Goal: Information Seeking & Learning: Check status

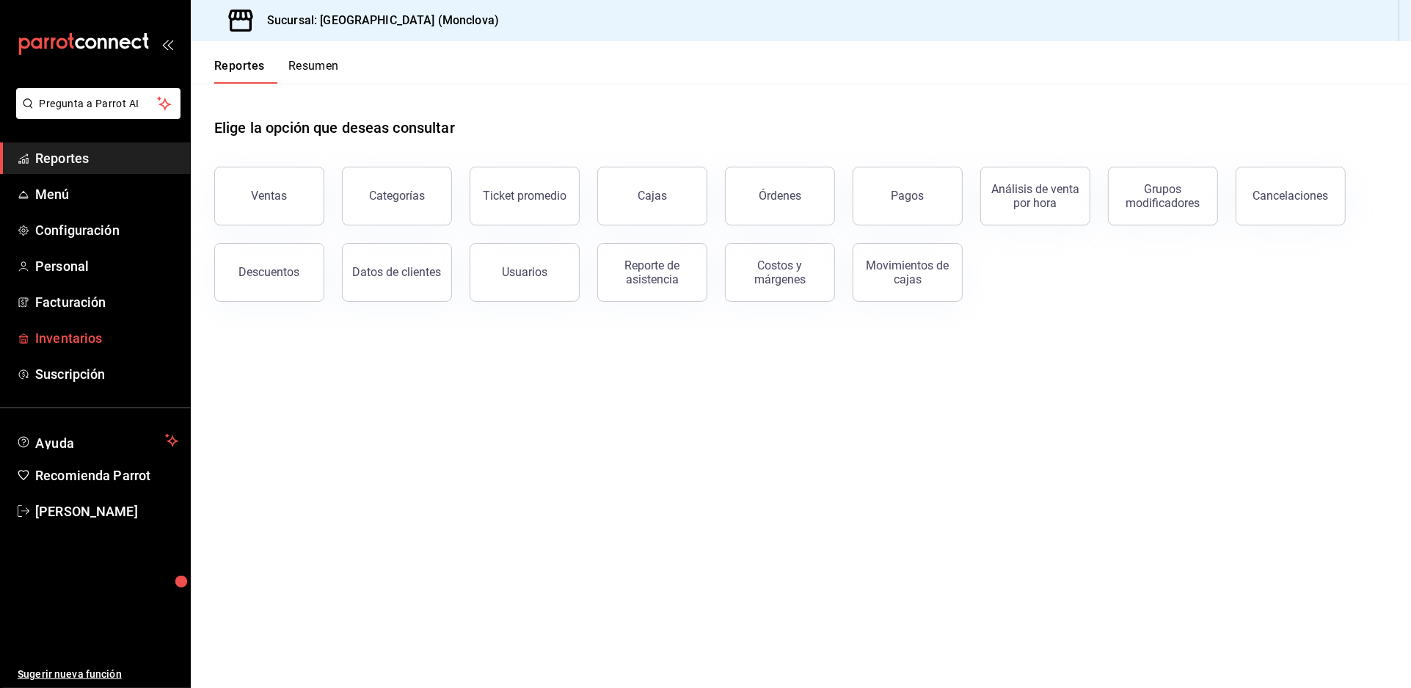
click at [87, 348] on span "Inventarios" at bounding box center [106, 338] width 143 height 20
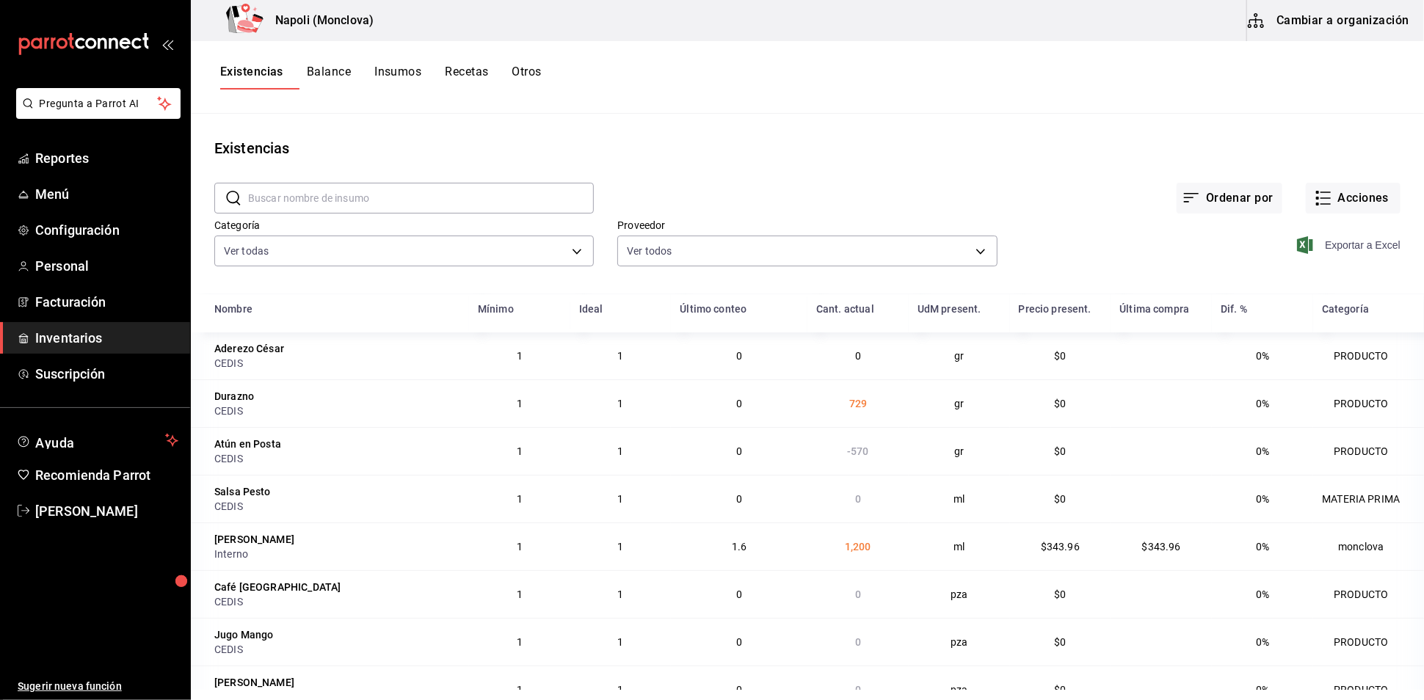
click at [1281, 254] on span "Exportar a Excel" at bounding box center [1350, 245] width 101 height 18
click at [851, 195] on div "Ordenar por Acciones" at bounding box center [997, 186] width 807 height 54
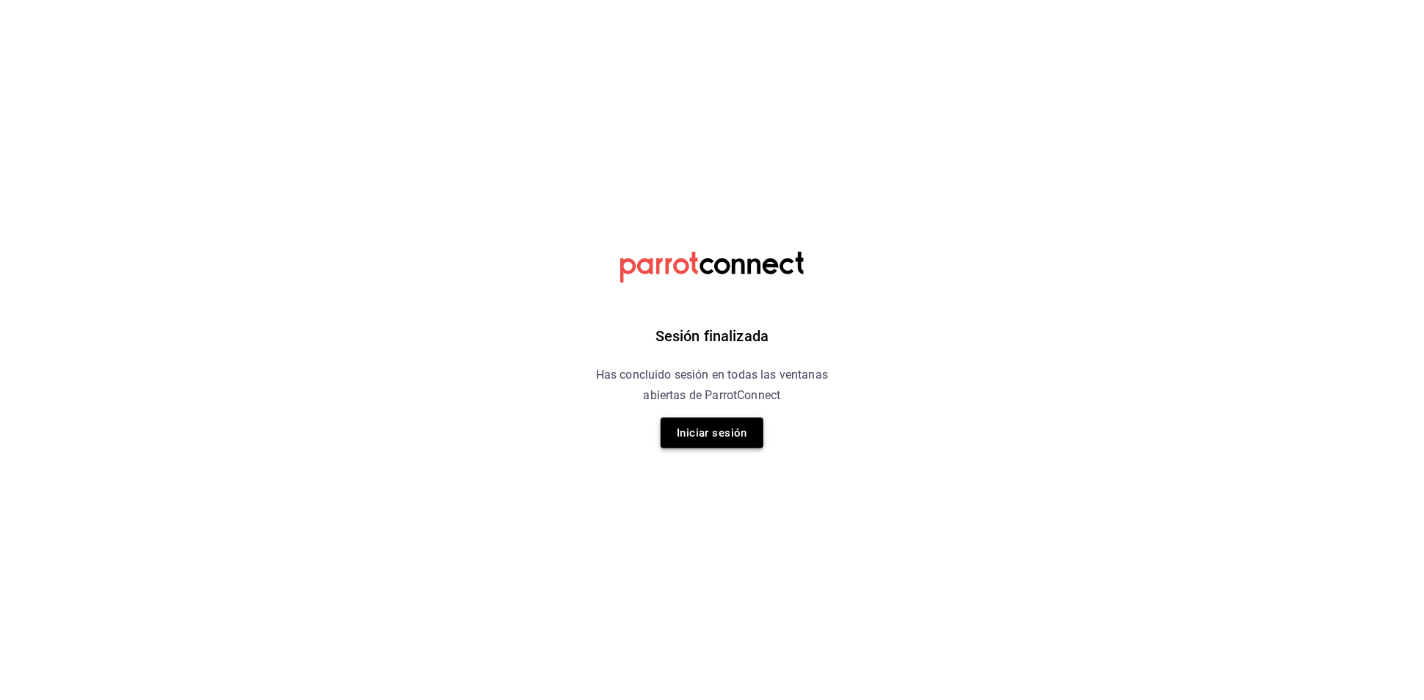
click at [731, 448] on button "Iniciar sesión" at bounding box center [712, 433] width 103 height 31
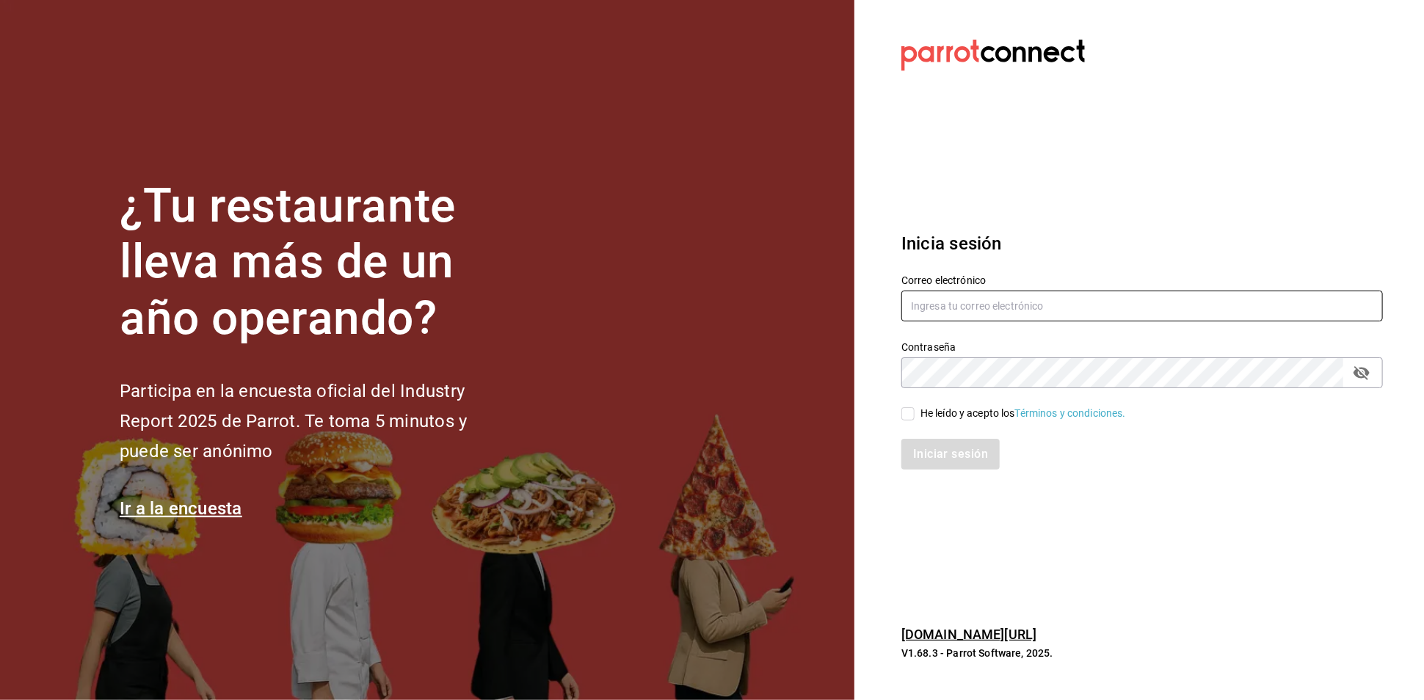
click at [997, 313] on input "text" at bounding box center [1142, 306] width 482 height 31
type input "[EMAIL_ADDRESS][DOMAIN_NAME]"
click at [905, 413] on input "He leído y acepto los Términos y condiciones." at bounding box center [907, 413] width 13 height 13
checkbox input "true"
click at [934, 445] on button "Iniciar sesión" at bounding box center [951, 454] width 100 height 31
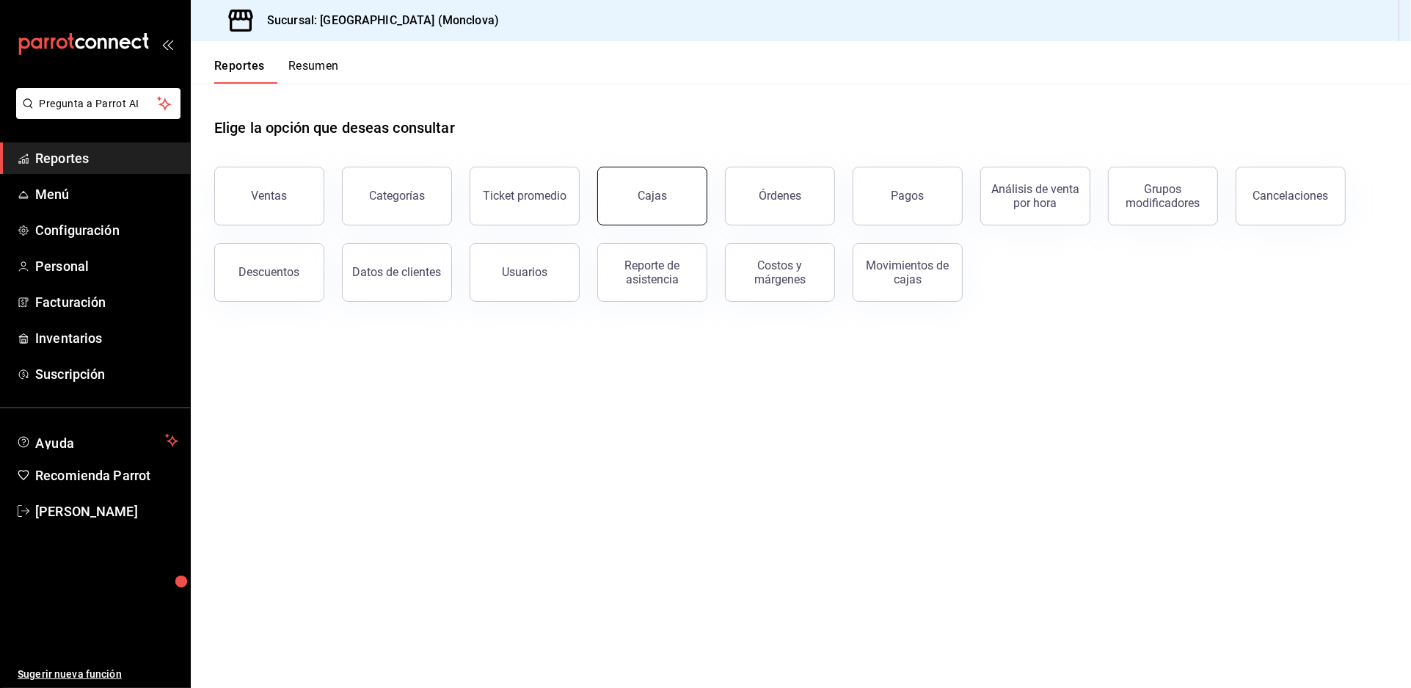
click at [678, 225] on button "Cajas" at bounding box center [652, 196] width 110 height 59
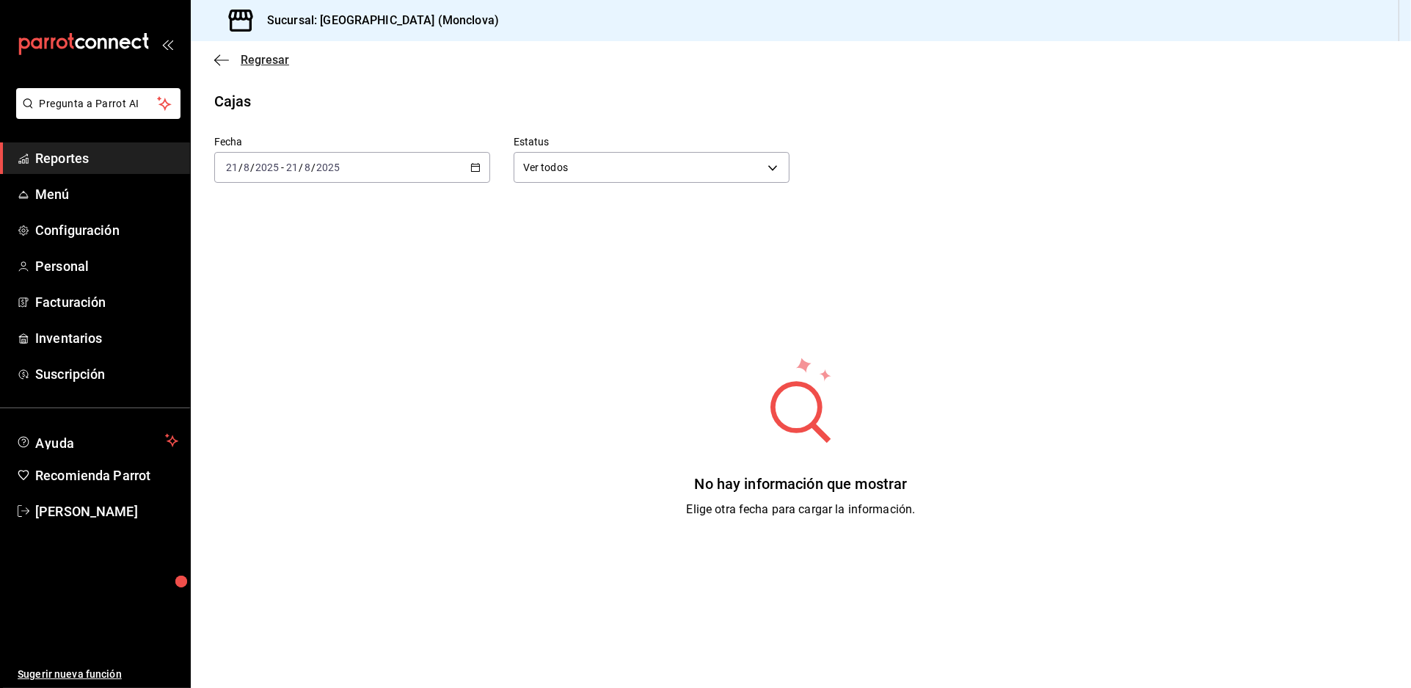
click at [247, 67] on span "Regresar" at bounding box center [265, 60] width 48 height 14
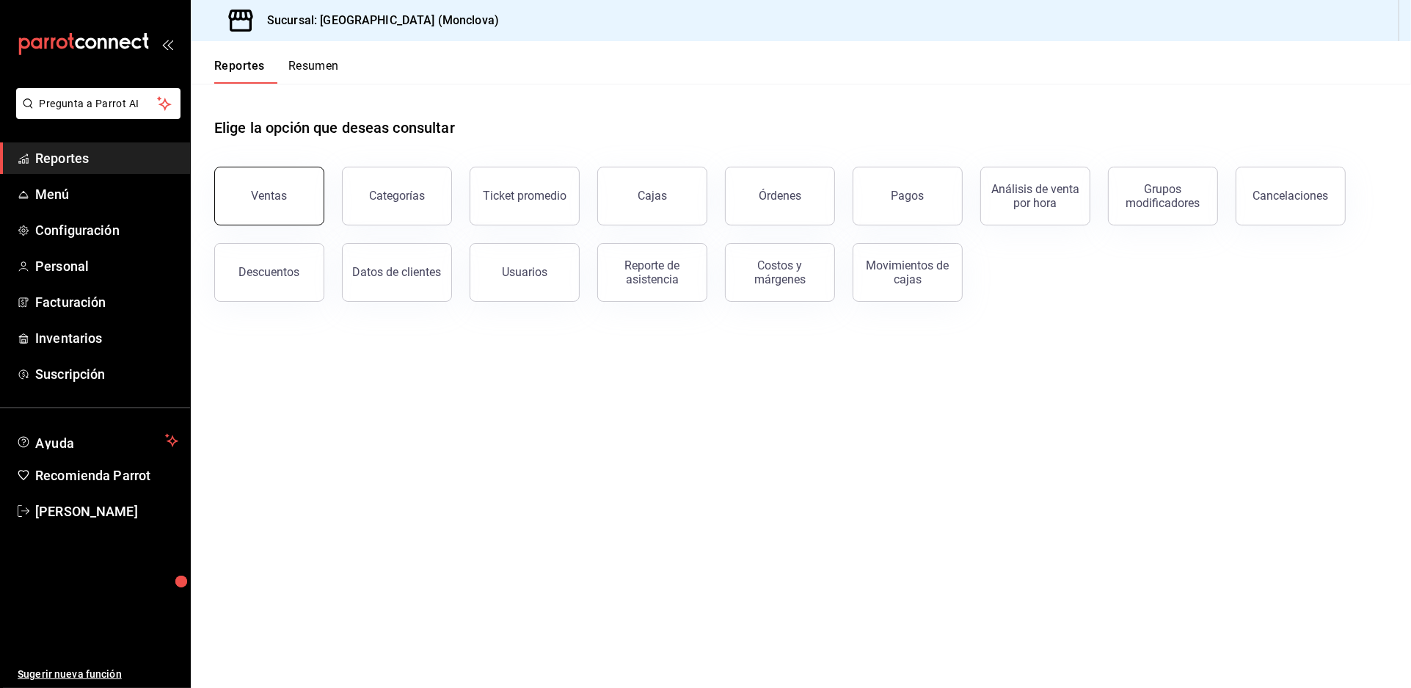
click at [249, 212] on button "Ventas" at bounding box center [269, 196] width 110 height 59
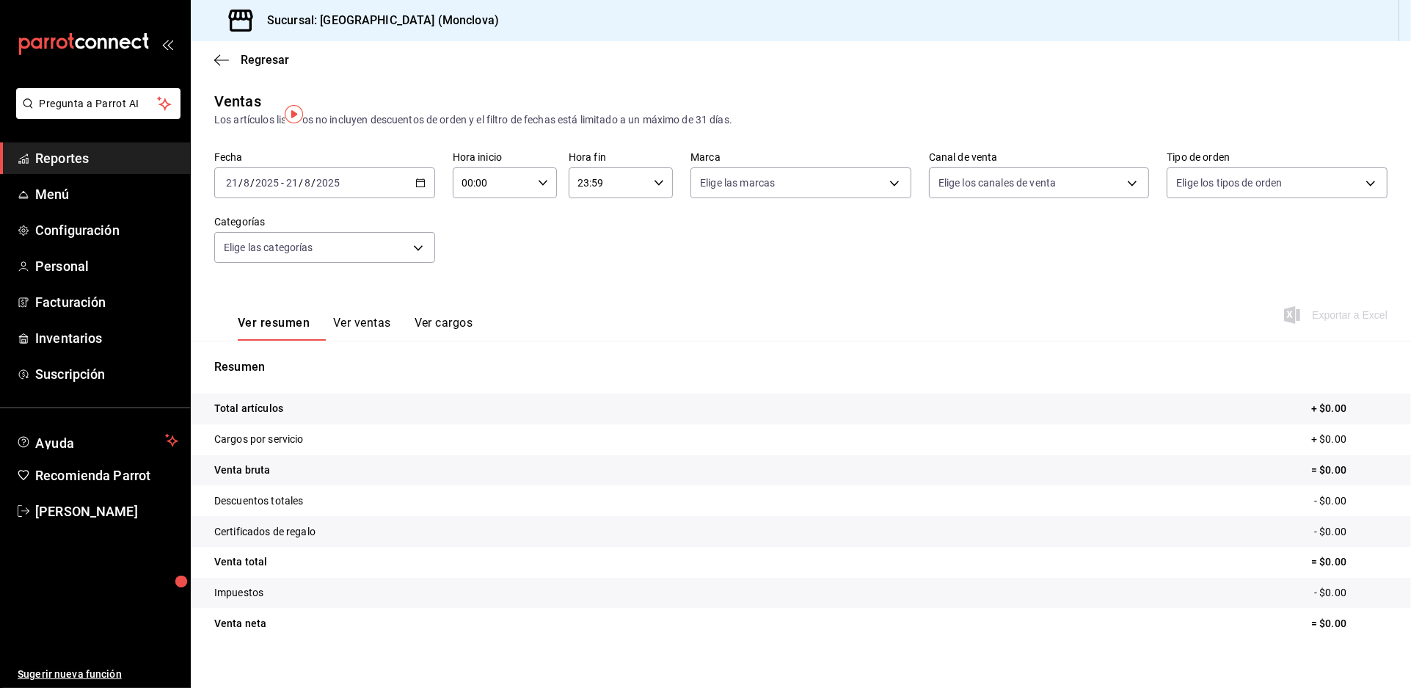
click at [137, 168] on span "Reportes" at bounding box center [106, 158] width 143 height 20
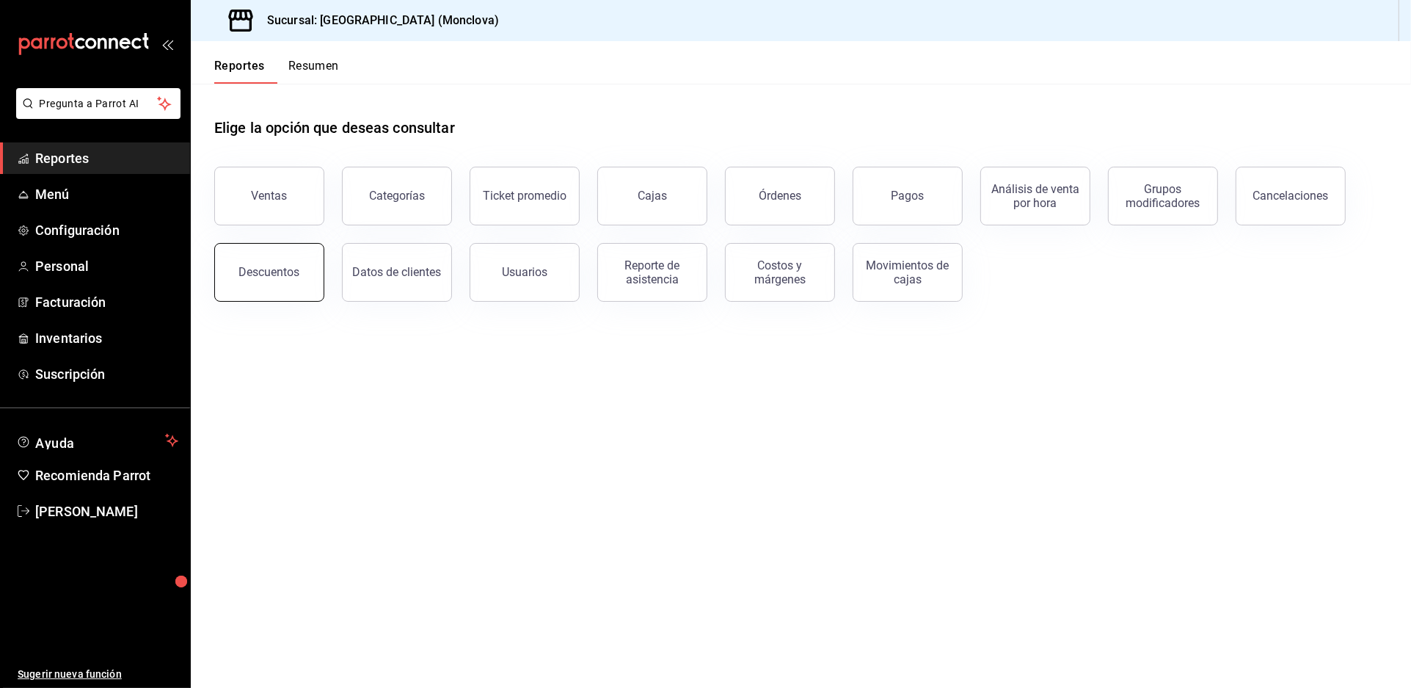
click at [254, 302] on button "Descuentos" at bounding box center [269, 272] width 110 height 59
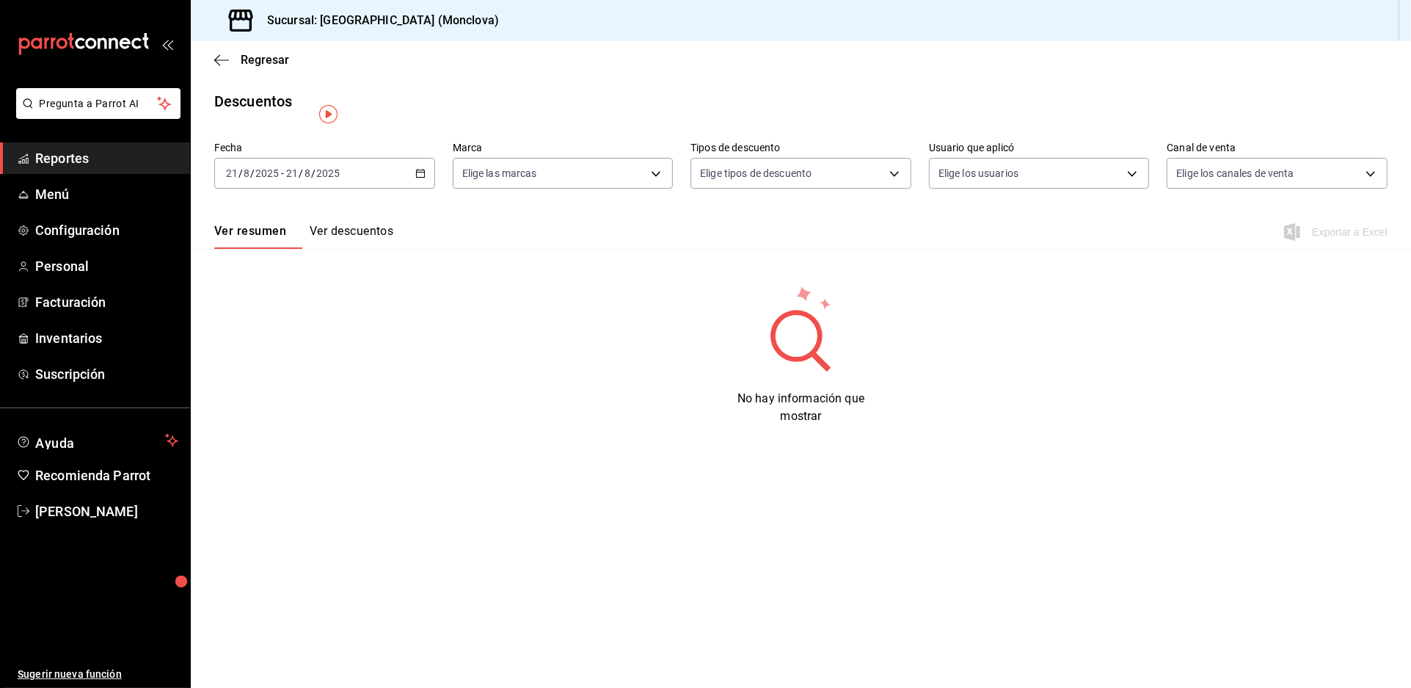
click at [393, 249] on button "Ver descuentos" at bounding box center [352, 236] width 84 height 25
click at [275, 249] on button "Ver resumen" at bounding box center [248, 236] width 68 height 25
click at [418, 188] on div "[DATE] [DATE] - [DATE] [DATE]" at bounding box center [324, 173] width 221 height 31
click at [319, 383] on li "Rango de fechas" at bounding box center [283, 382] width 137 height 33
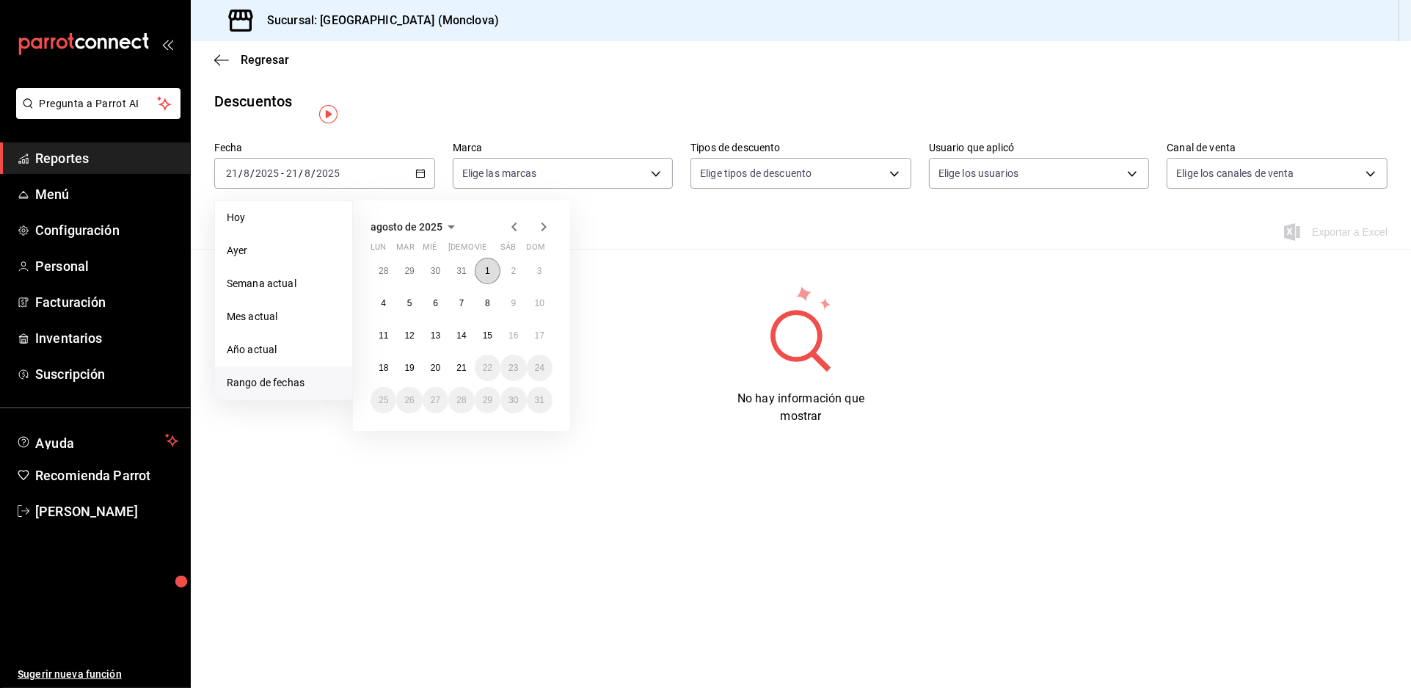
click at [501, 284] on button "1" at bounding box center [488, 271] width 26 height 26
click at [442, 381] on button "20" at bounding box center [436, 368] width 26 height 26
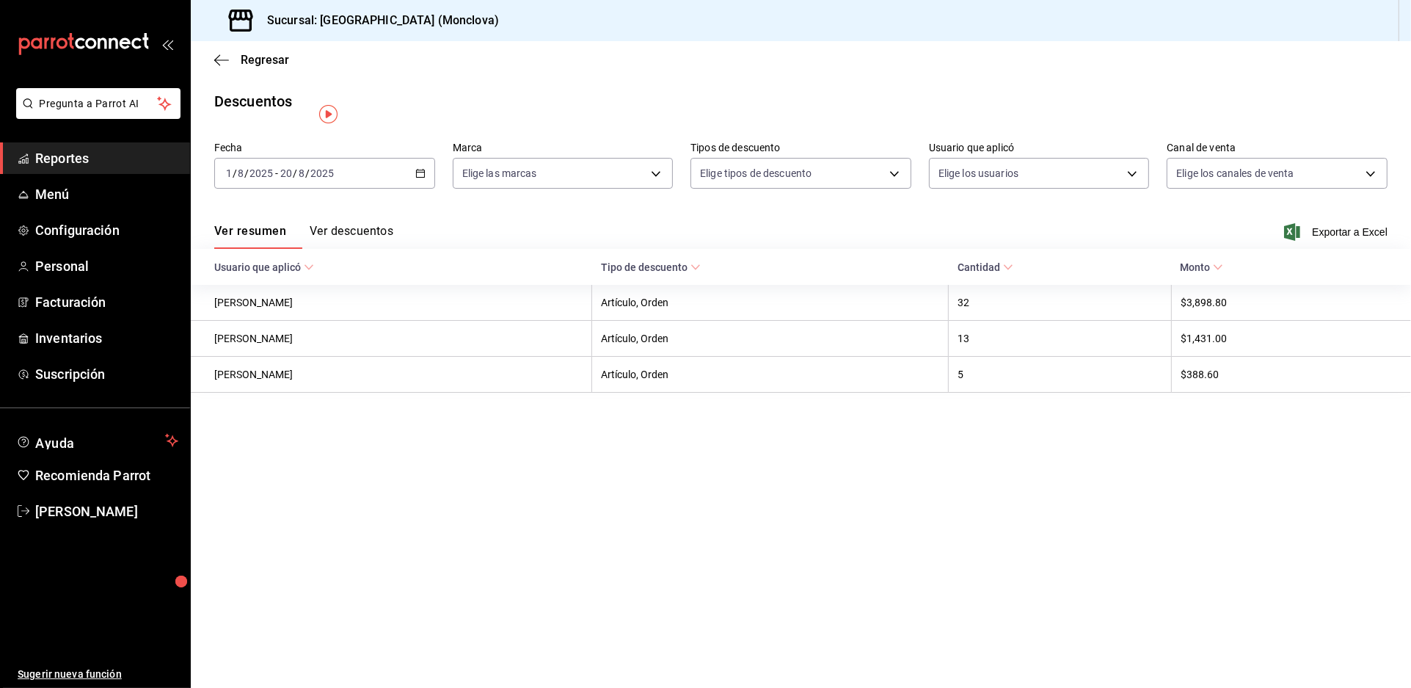
click at [112, 168] on span "Reportes" at bounding box center [106, 158] width 143 height 20
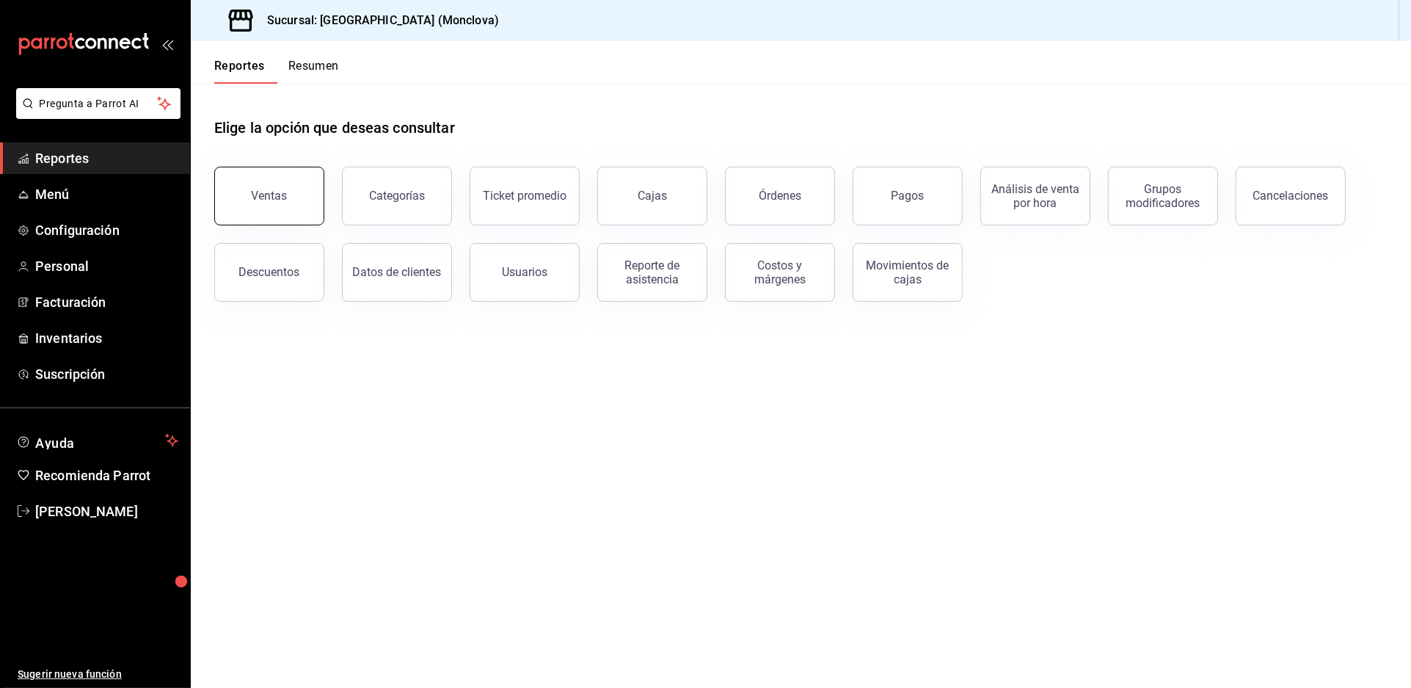
click at [288, 203] on div "Ventas" at bounding box center [270, 196] width 36 height 14
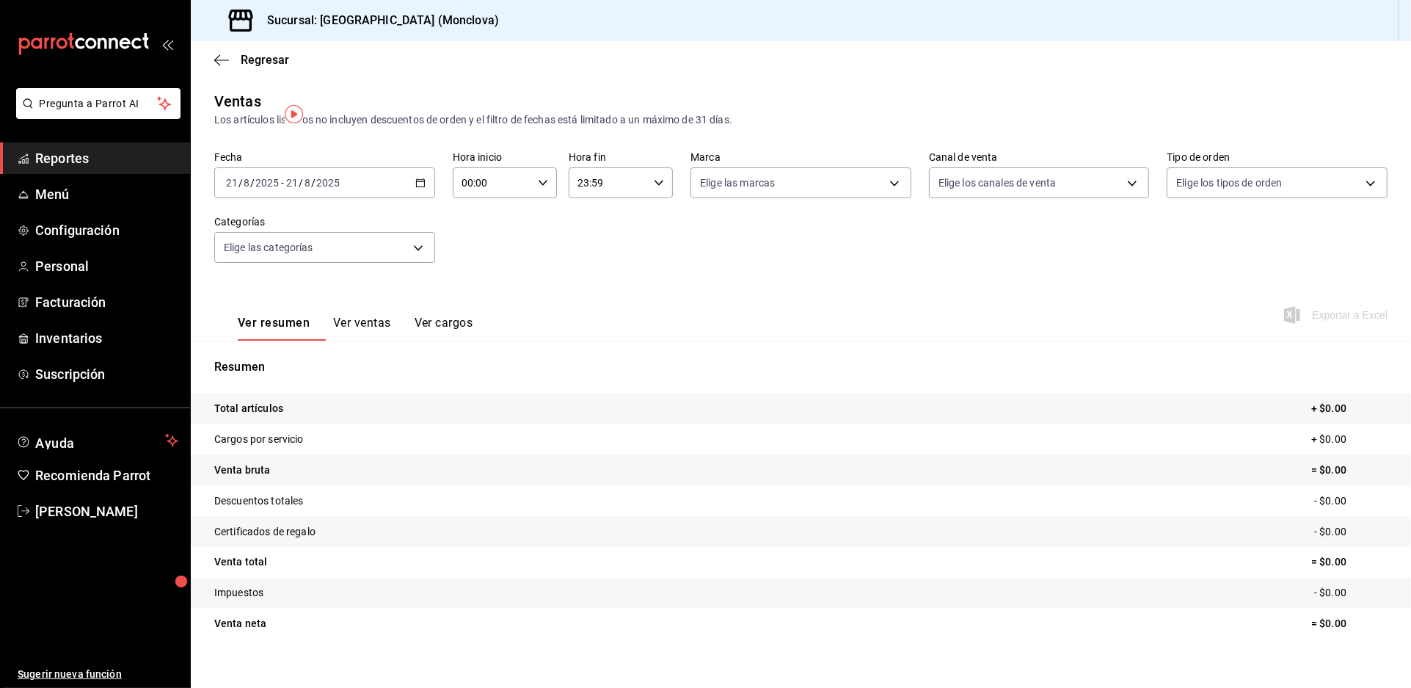
click at [418, 188] on icon "button" at bounding box center [420, 183] width 10 height 10
click at [336, 368] on li "Rango de fechas" at bounding box center [283, 359] width 137 height 33
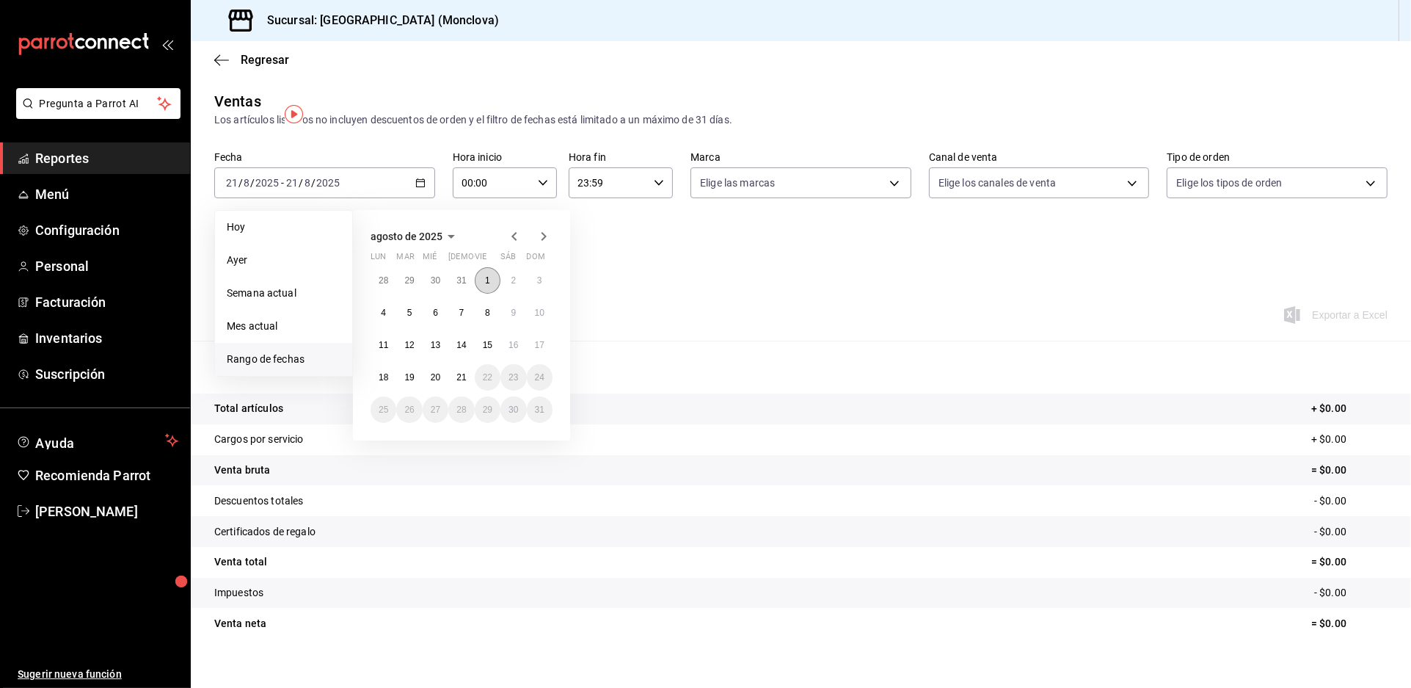
click at [490, 286] on abbr "1" at bounding box center [487, 280] width 5 height 10
click at [448, 390] on button "20" at bounding box center [436, 377] width 26 height 26
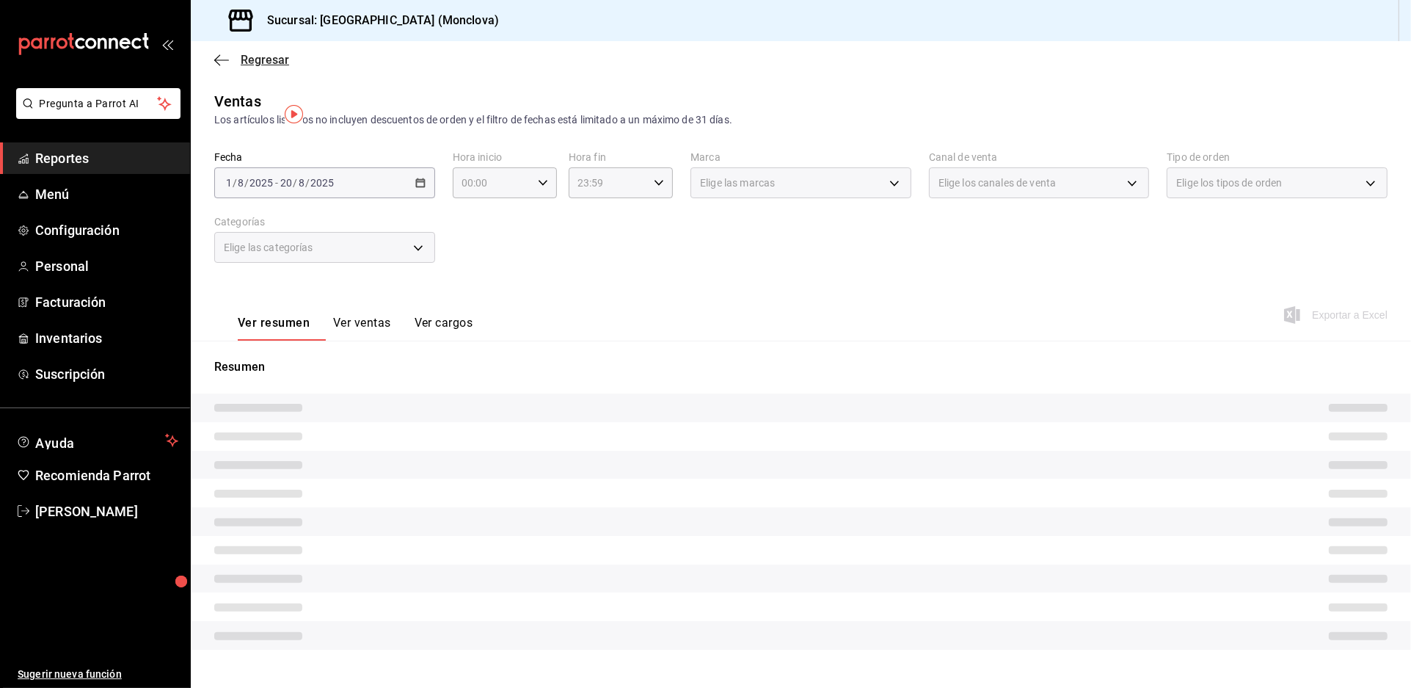
click at [248, 67] on span "Regresar" at bounding box center [265, 60] width 48 height 14
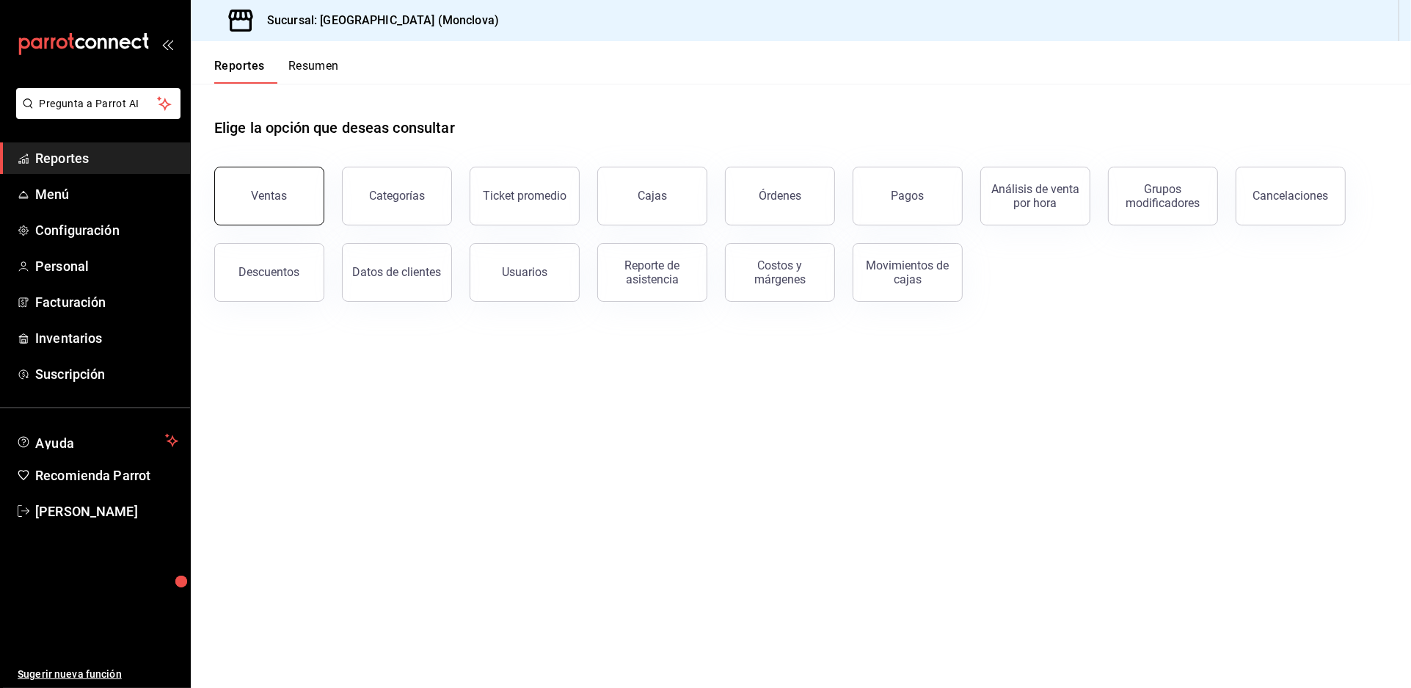
click at [268, 203] on div "Ventas" at bounding box center [270, 196] width 36 height 14
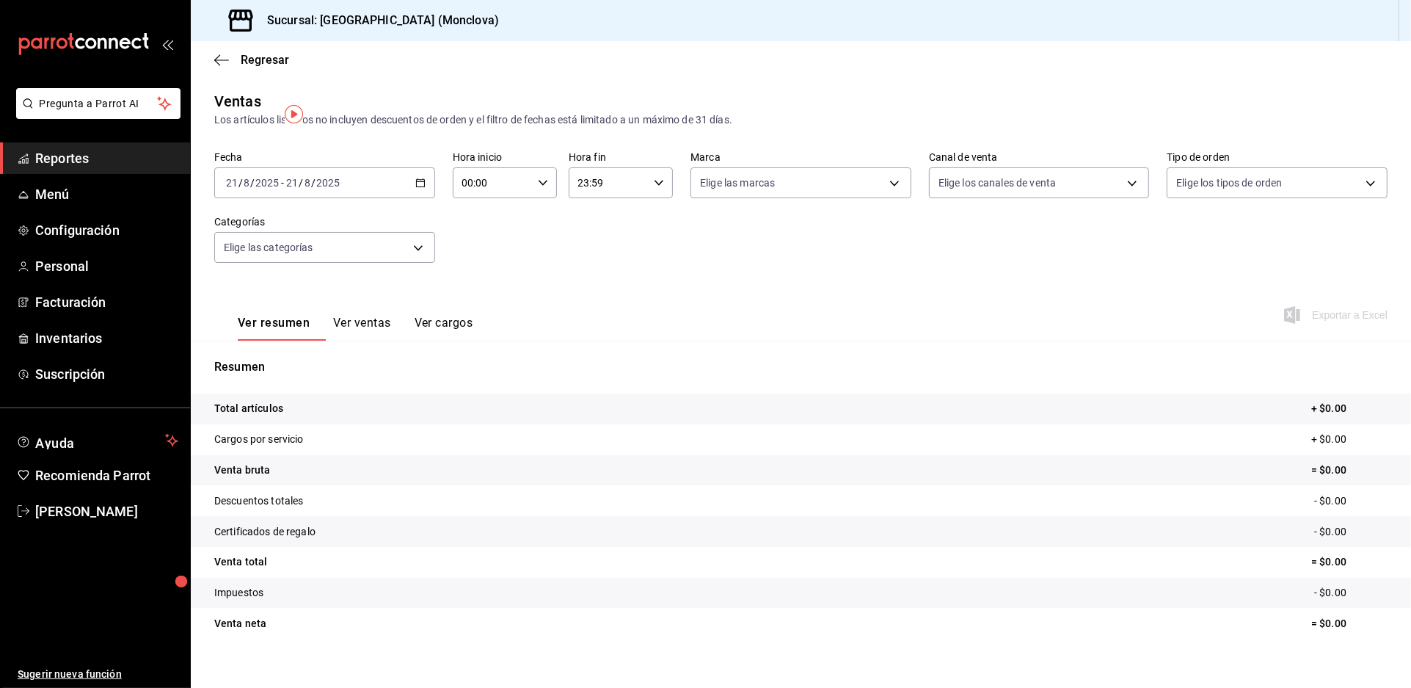
click at [424, 188] on icon "button" at bounding box center [420, 183] width 10 height 10
click at [310, 367] on span "Rango de fechas" at bounding box center [284, 359] width 114 height 15
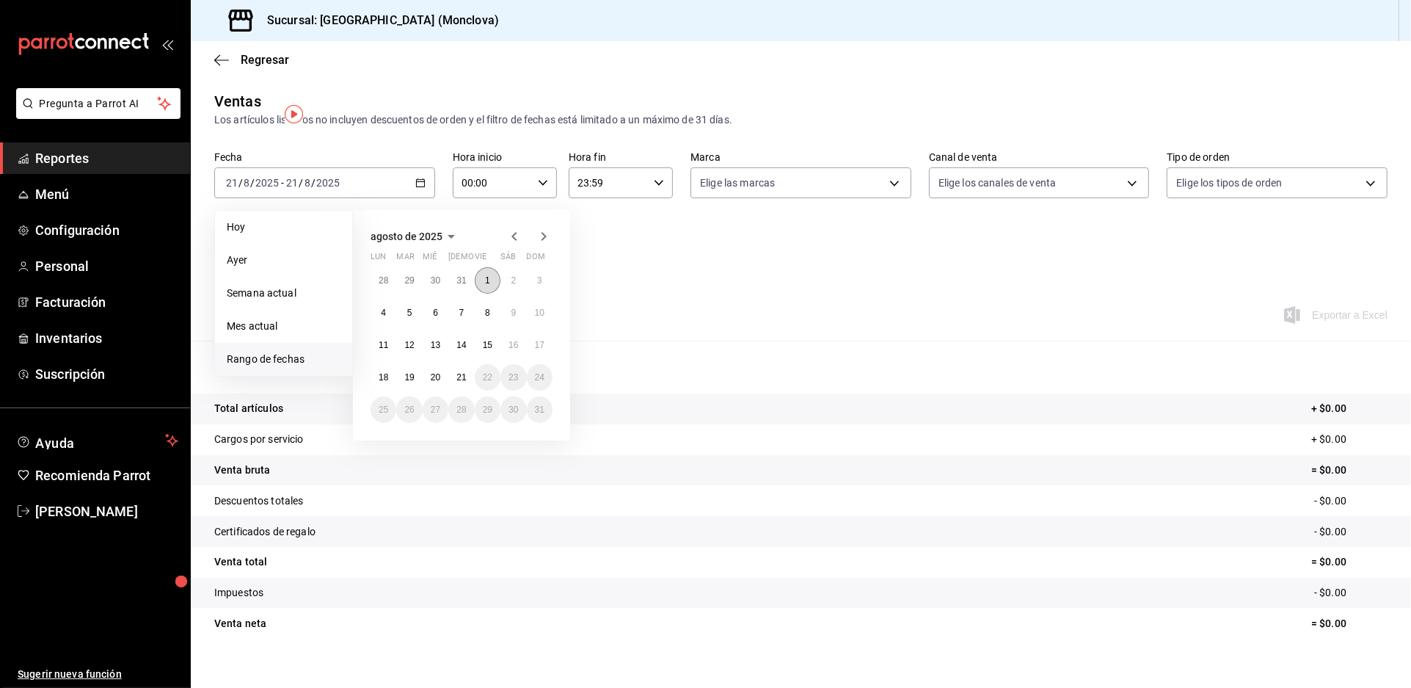
click at [495, 294] on button "1" at bounding box center [488, 280] width 26 height 26
drag, startPoint x: 447, startPoint y: 393, endPoint x: 546, endPoint y: 390, distance: 99.1
click at [446, 390] on button "20" at bounding box center [436, 377] width 26 height 26
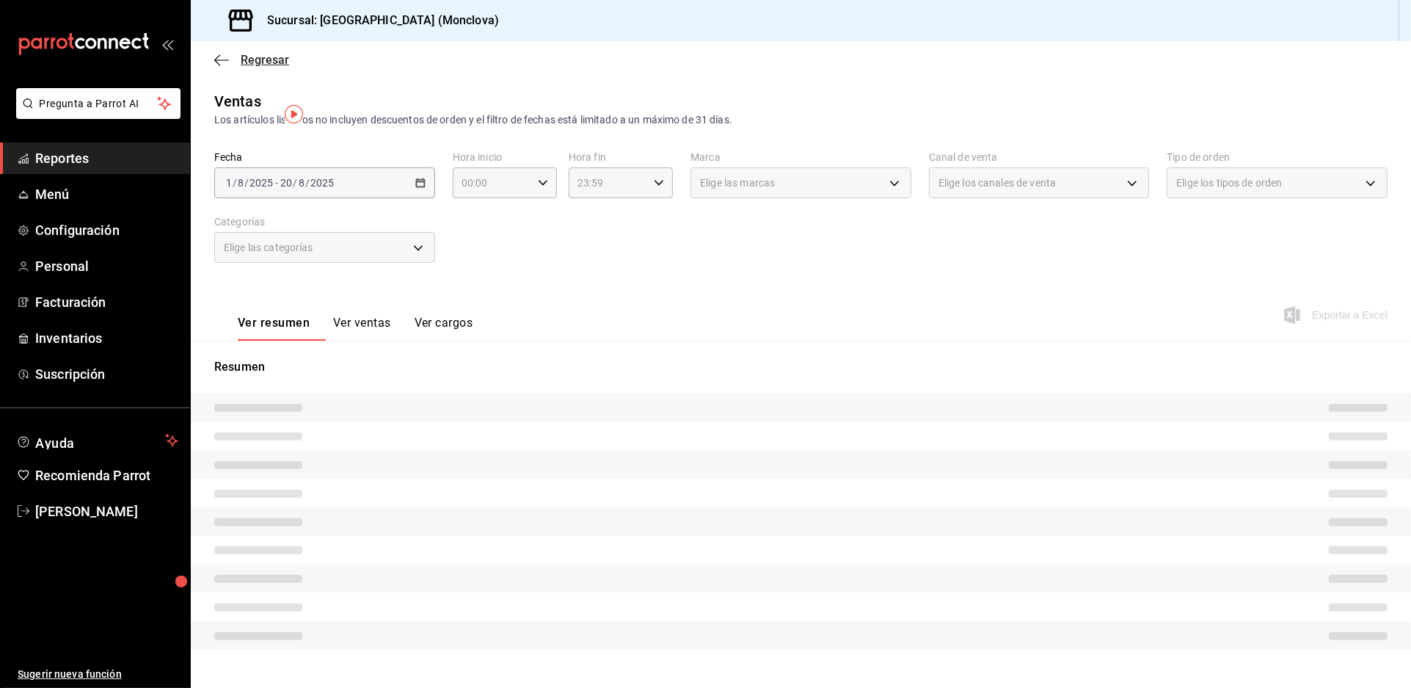
click at [263, 67] on span "Regresar" at bounding box center [265, 60] width 48 height 14
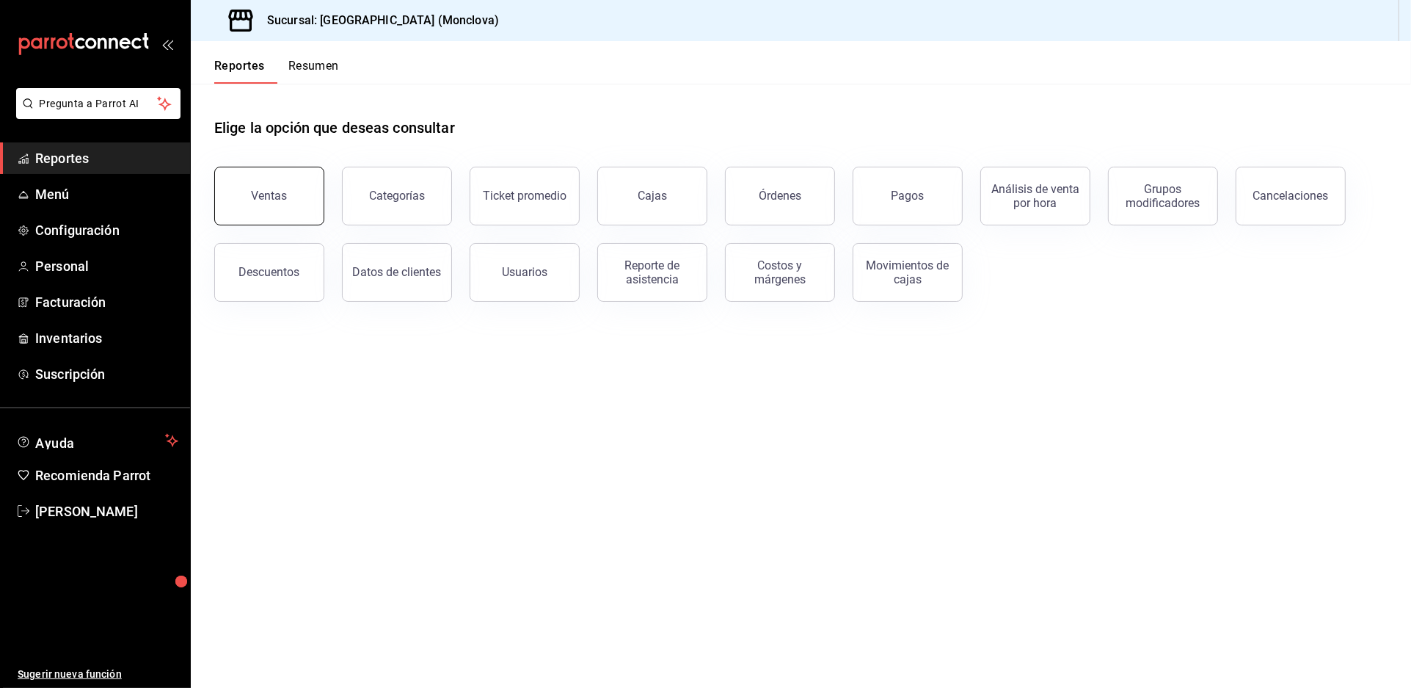
click at [319, 209] on button "Ventas" at bounding box center [269, 196] width 110 height 59
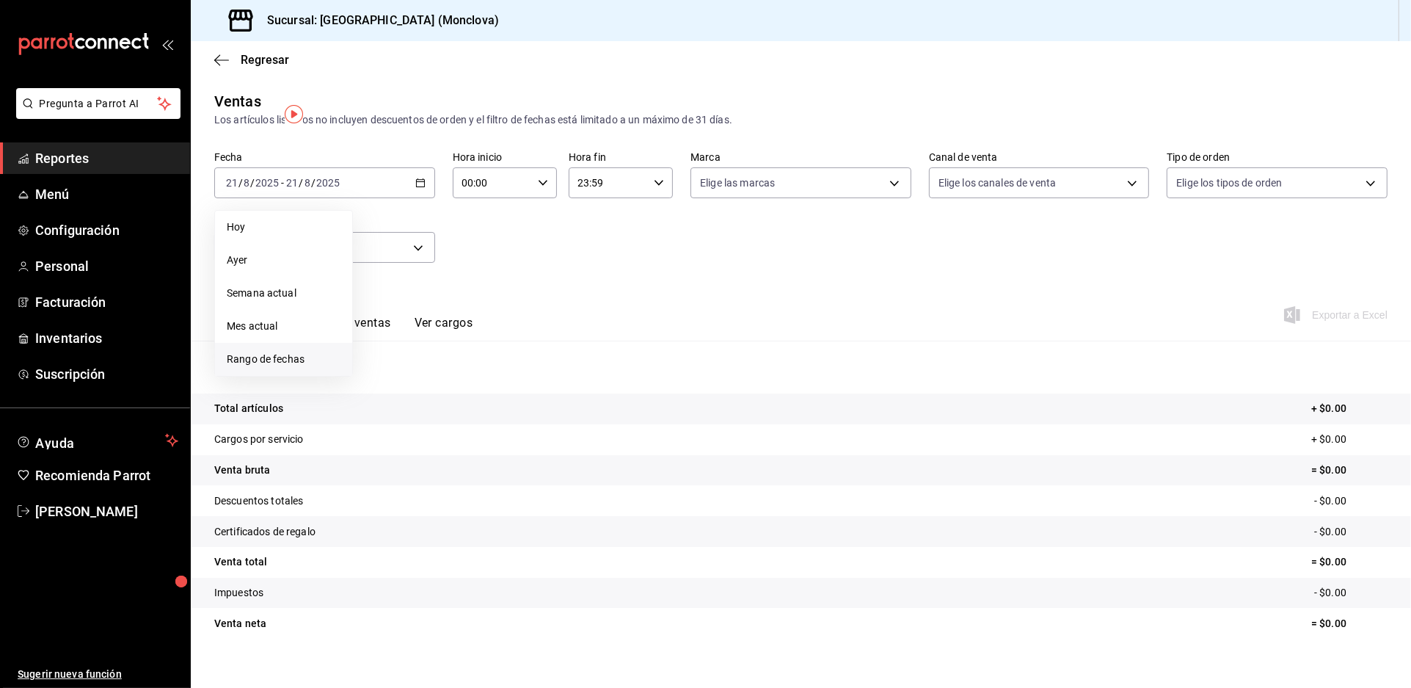
click at [340, 367] on span "Rango de fechas" at bounding box center [284, 359] width 114 height 15
click at [490, 293] on button "1" at bounding box center [488, 280] width 26 height 26
click at [440, 382] on abbr "20" at bounding box center [436, 377] width 10 height 10
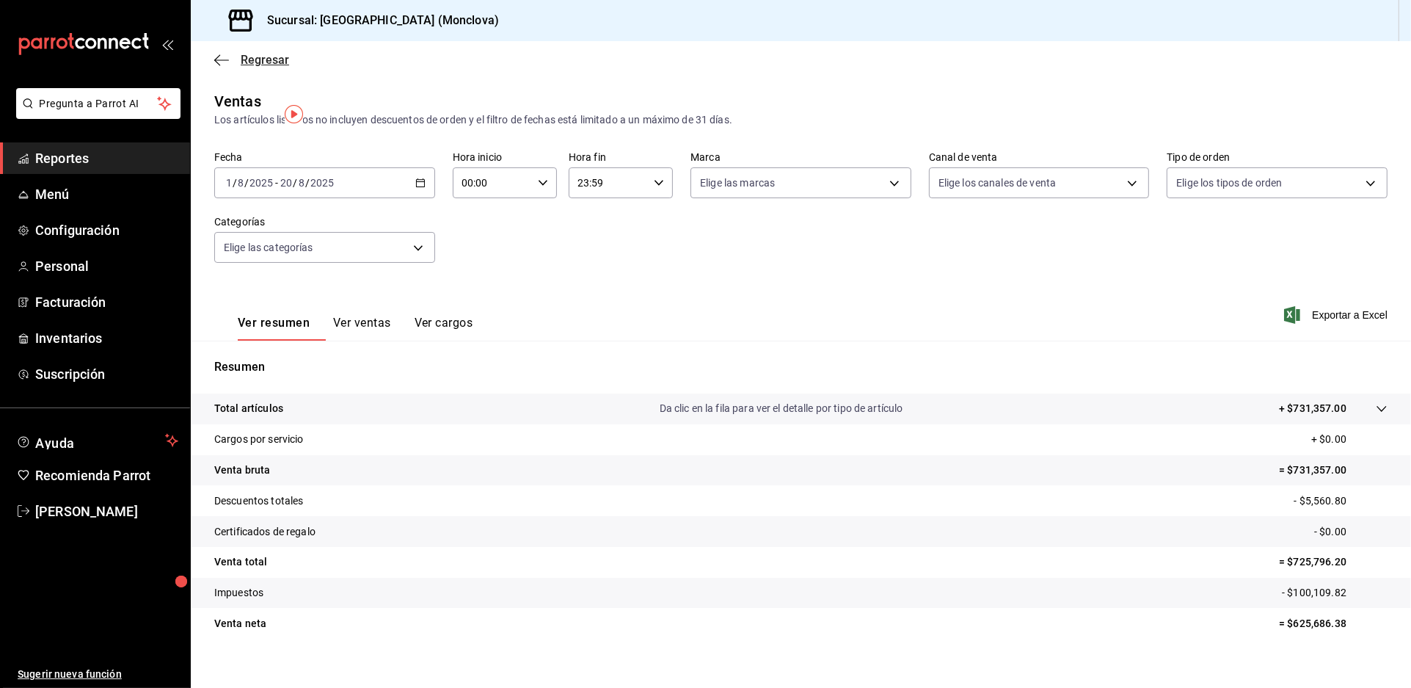
click at [251, 66] on span "Regresar" at bounding box center [265, 60] width 48 height 14
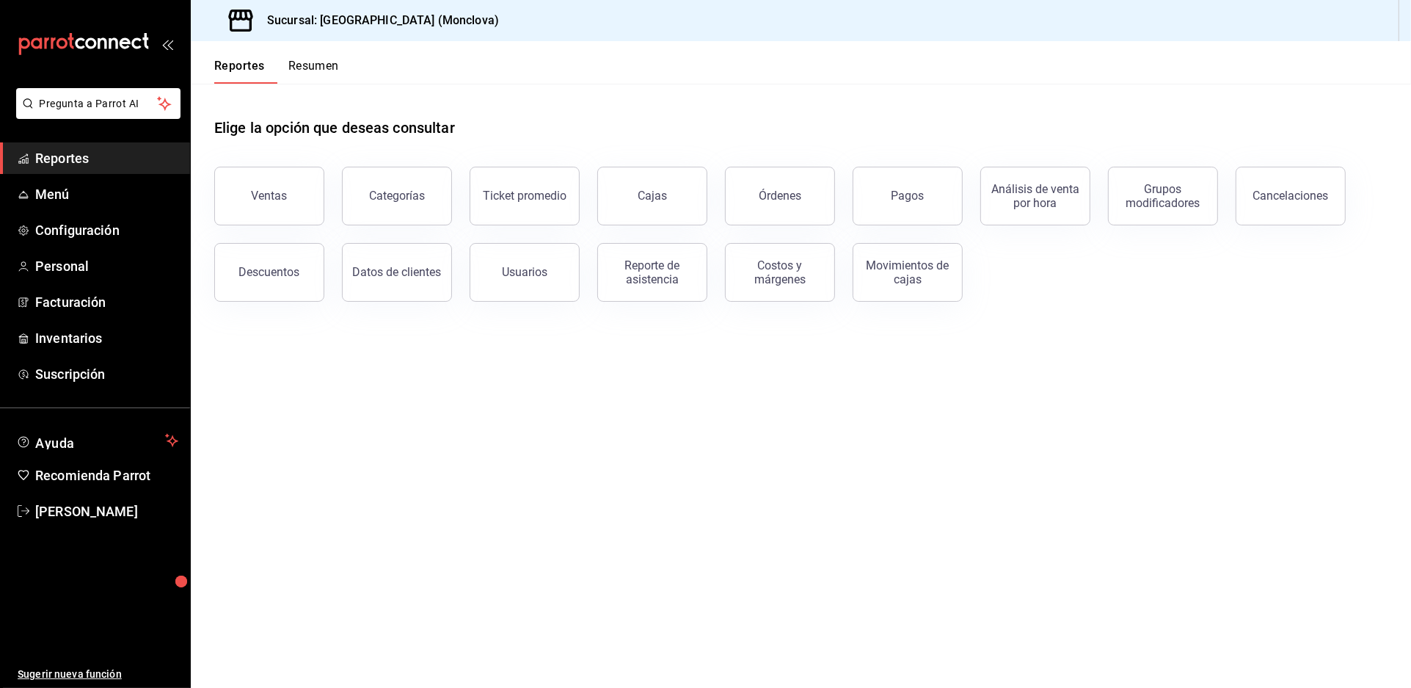
click at [556, 392] on main "Elige la opción que deseas consultar Ventas Categorías Ticket promedio Cajas Ór…" at bounding box center [801, 386] width 1221 height 604
click at [1276, 325] on div "Elige la opción que deseas consultar Ventas Categorías Ticket promedio Cajas Ór…" at bounding box center [801, 204] width 1221 height 241
click at [1370, 437] on main "Elige la opción que deseas consultar Ventas Categorías Ticket promedio Cajas Ór…" at bounding box center [801, 386] width 1221 height 604
click at [280, 203] on div "Ventas" at bounding box center [270, 196] width 36 height 14
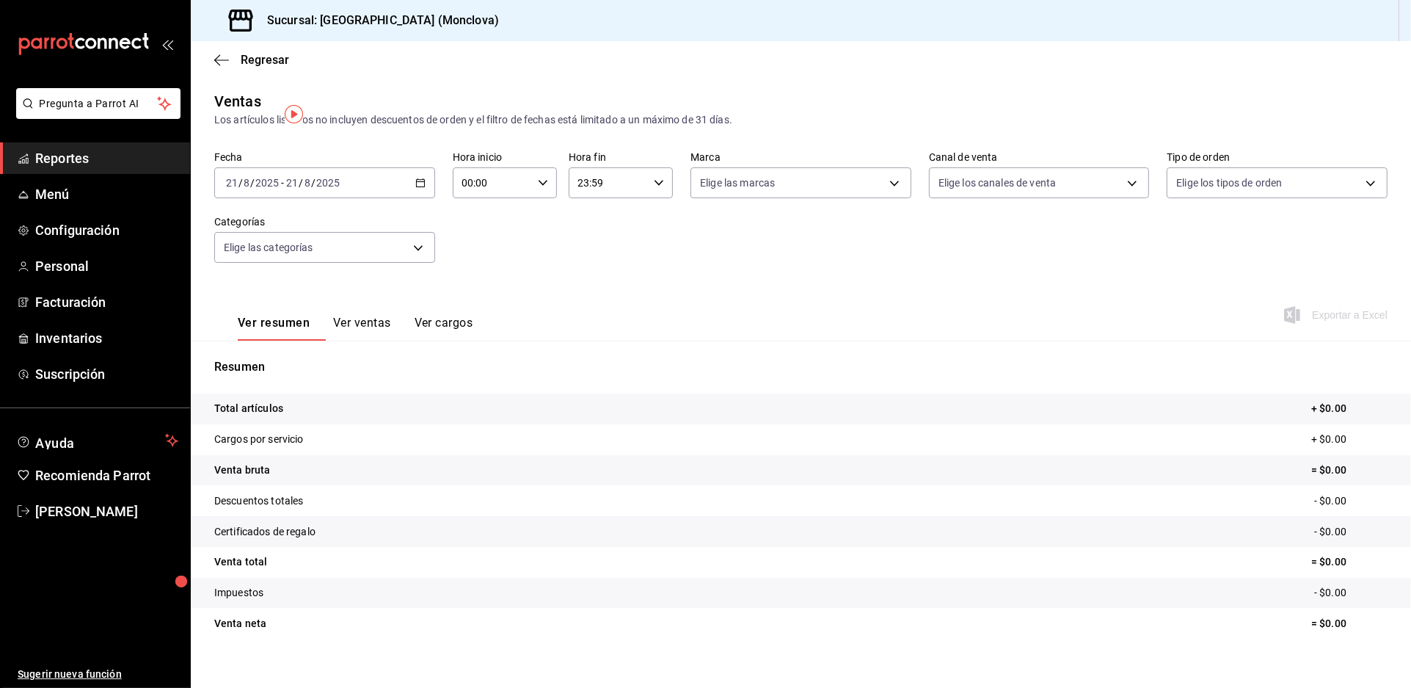
click at [421, 188] on icon "button" at bounding box center [420, 183] width 10 height 10
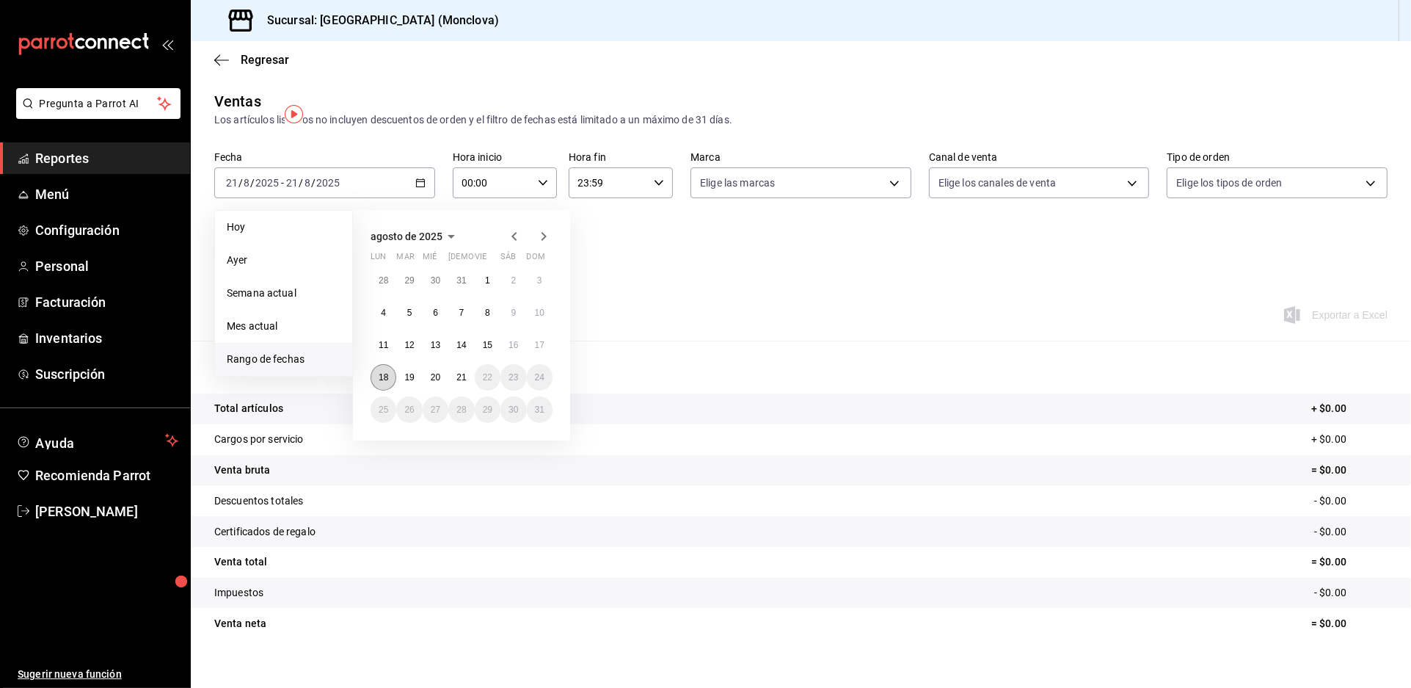
click at [388, 382] on abbr "18" at bounding box center [384, 377] width 10 height 10
click at [443, 390] on button "20" at bounding box center [436, 377] width 26 height 26
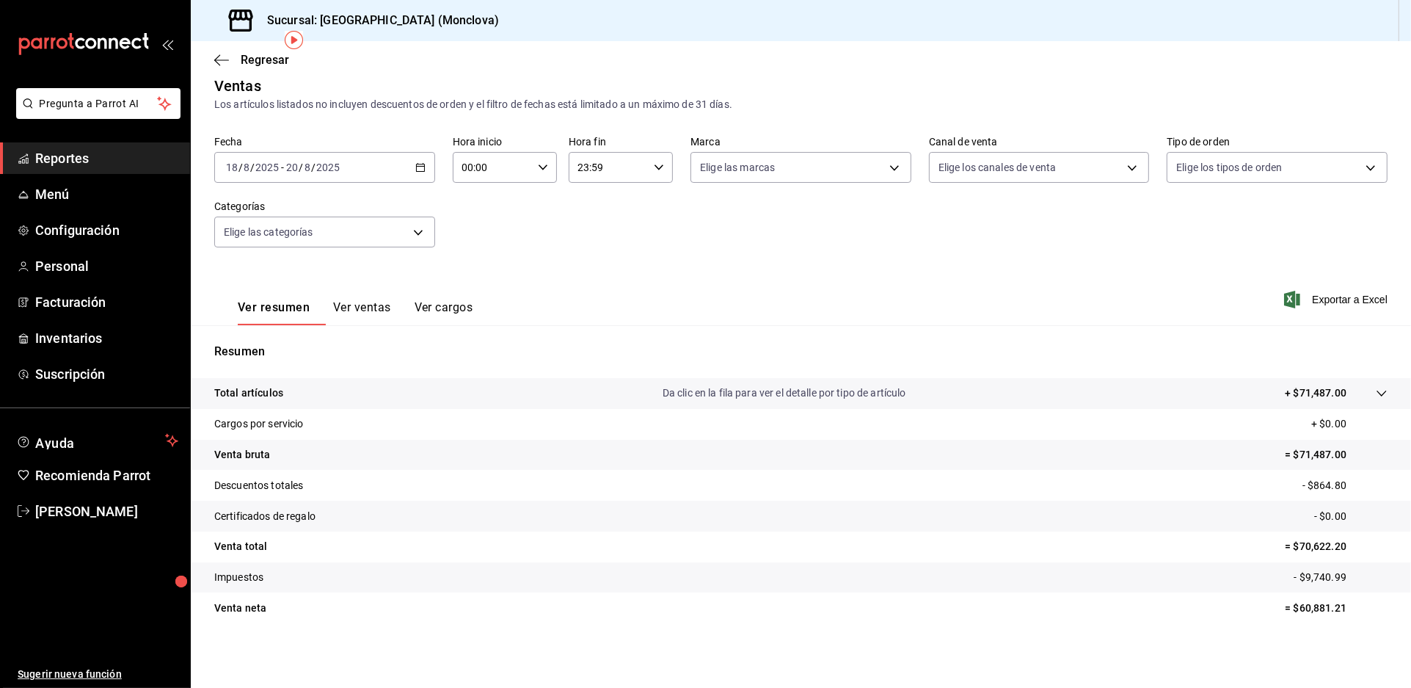
scroll to position [23, 0]
click at [418, 162] on icon "button" at bounding box center [420, 167] width 10 height 10
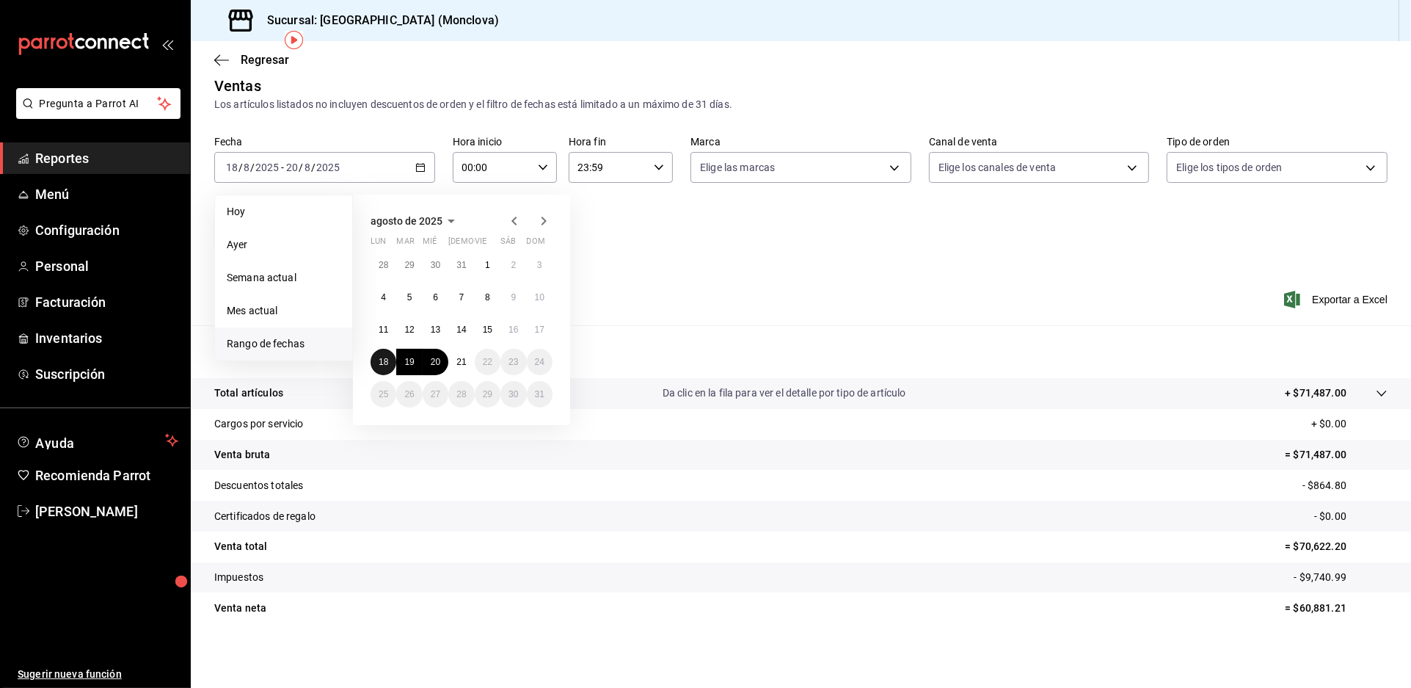
click at [379, 349] on button "18" at bounding box center [384, 362] width 26 height 26
click at [422, 349] on button "19" at bounding box center [409, 362] width 26 height 26
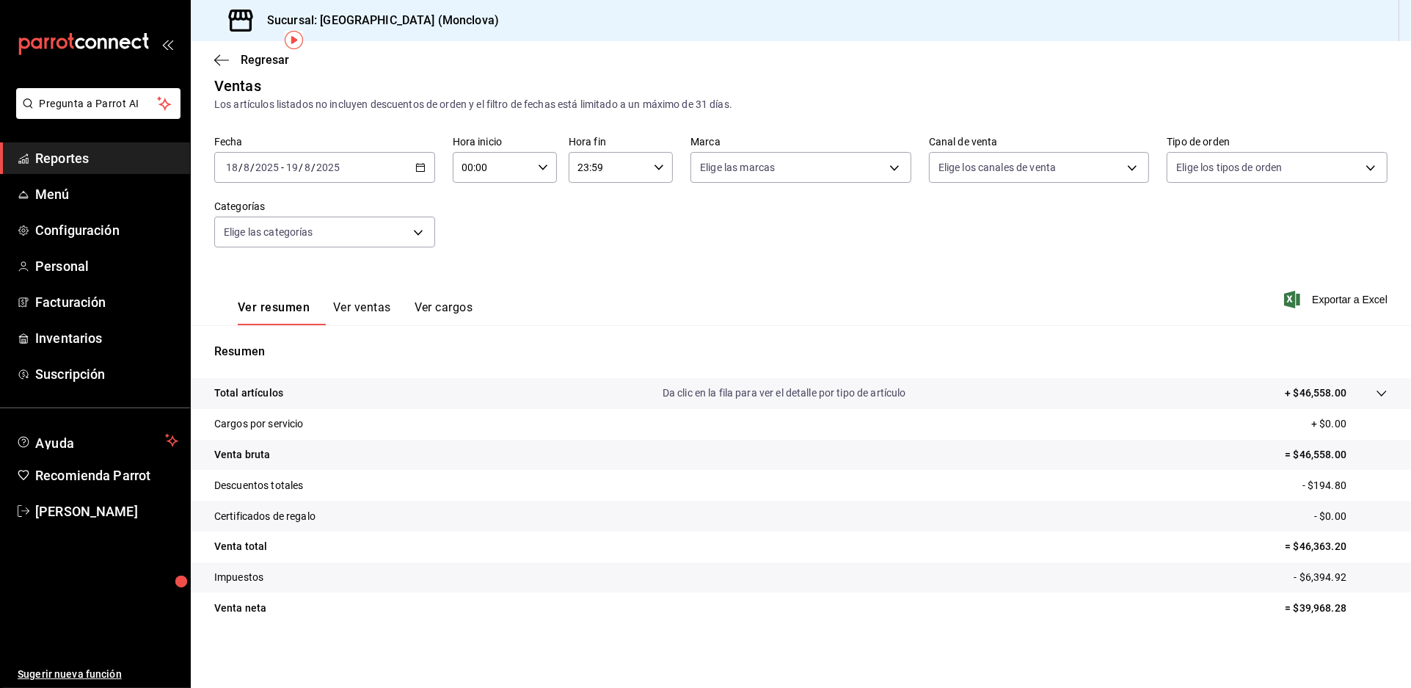
scroll to position [51, 0]
